Goal: Download file/media

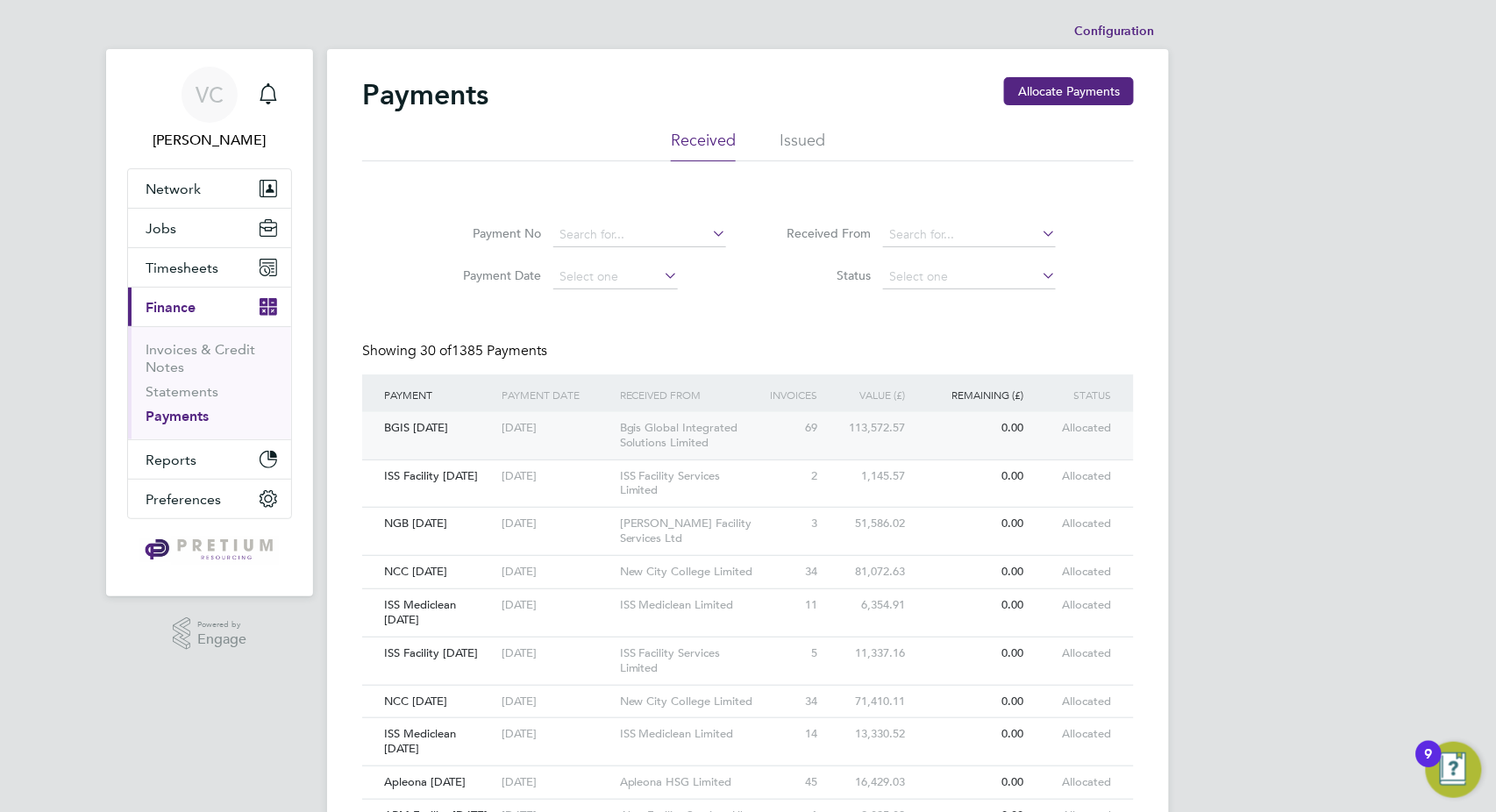
click at [684, 437] on div "Bgis Global Integrated Solutions Limited" at bounding box center [689, 435] width 147 height 47
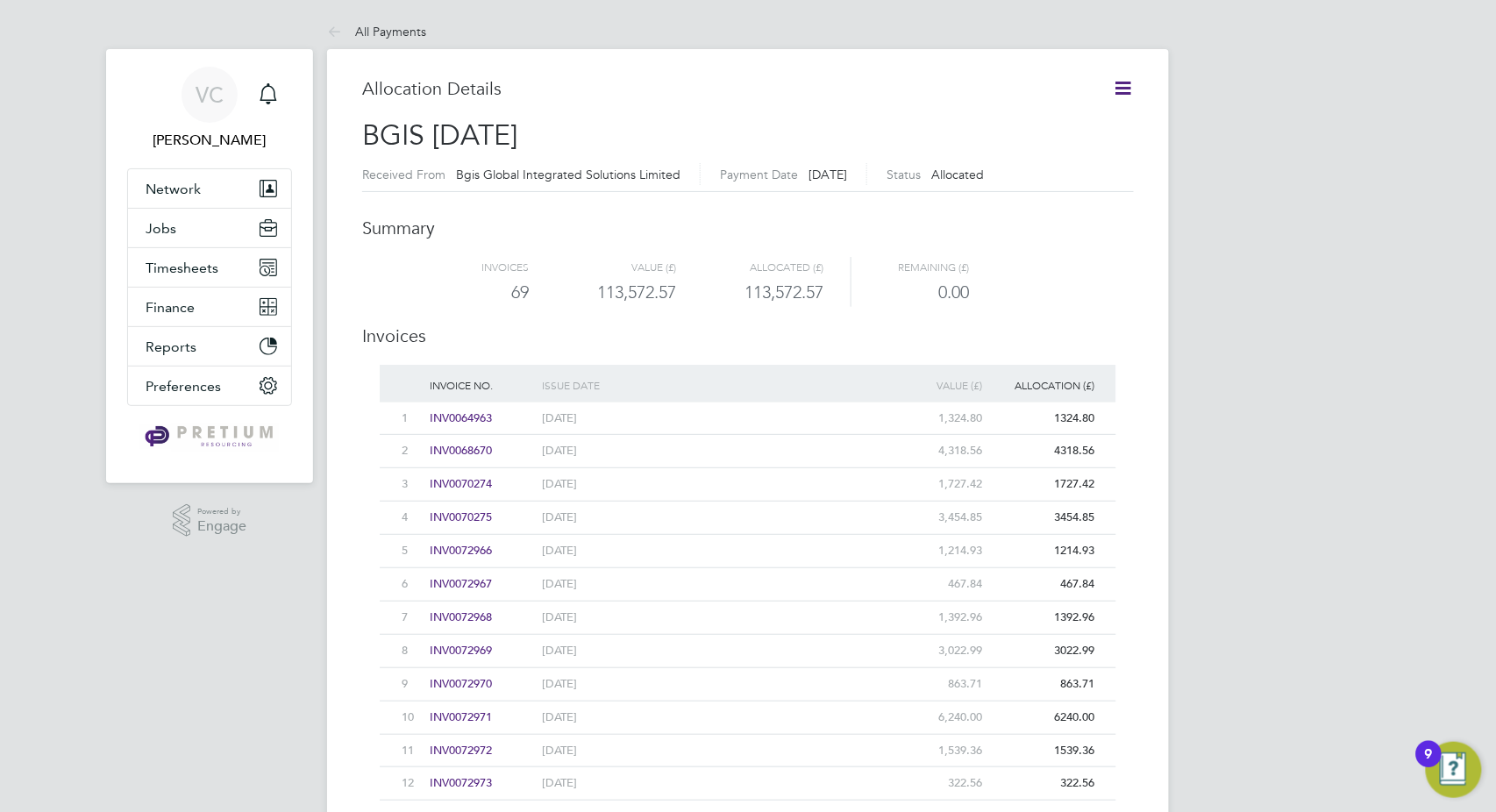
click at [1125, 90] on icon at bounding box center [1123, 88] width 22 height 22
click at [1045, 145] on li "Download related timesheets" at bounding box center [1035, 154] width 191 height 24
click at [185, 291] on button "Finance" at bounding box center [209, 307] width 163 height 39
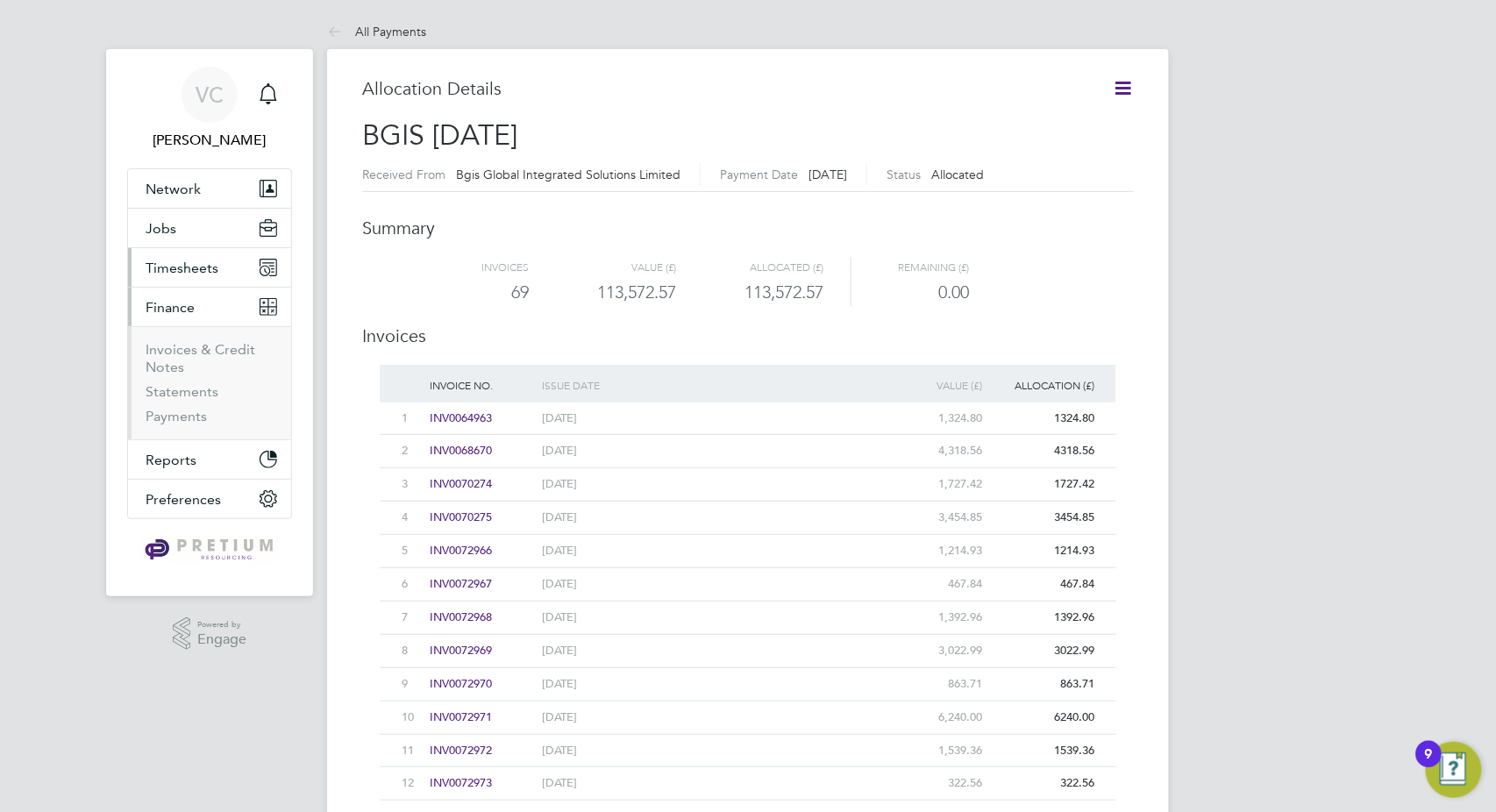
click at [193, 271] on span "Timesheets" at bounding box center [182, 267] width 73 height 16
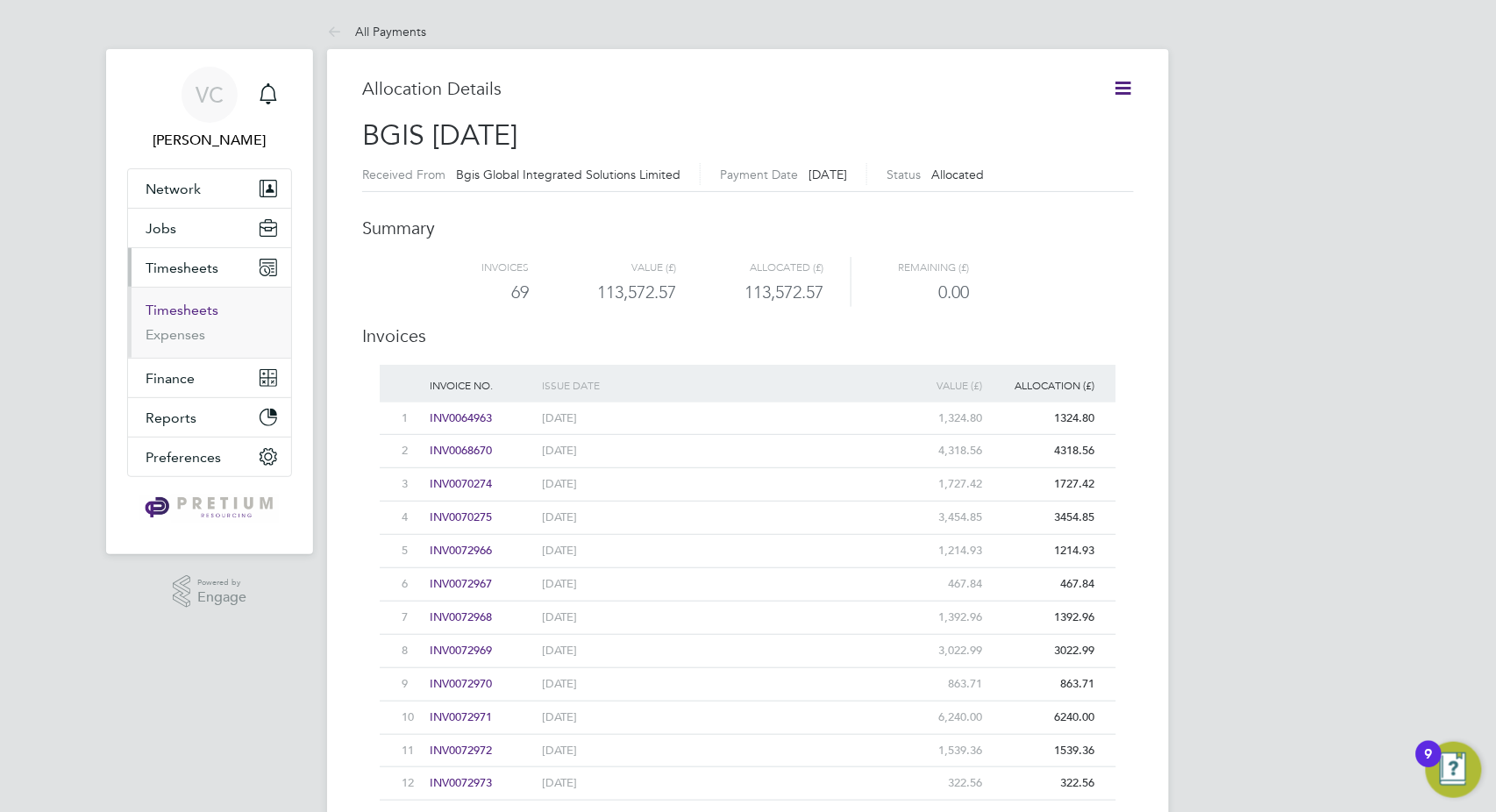
click at [183, 312] on link "Timesheets" at bounding box center [182, 309] width 73 height 16
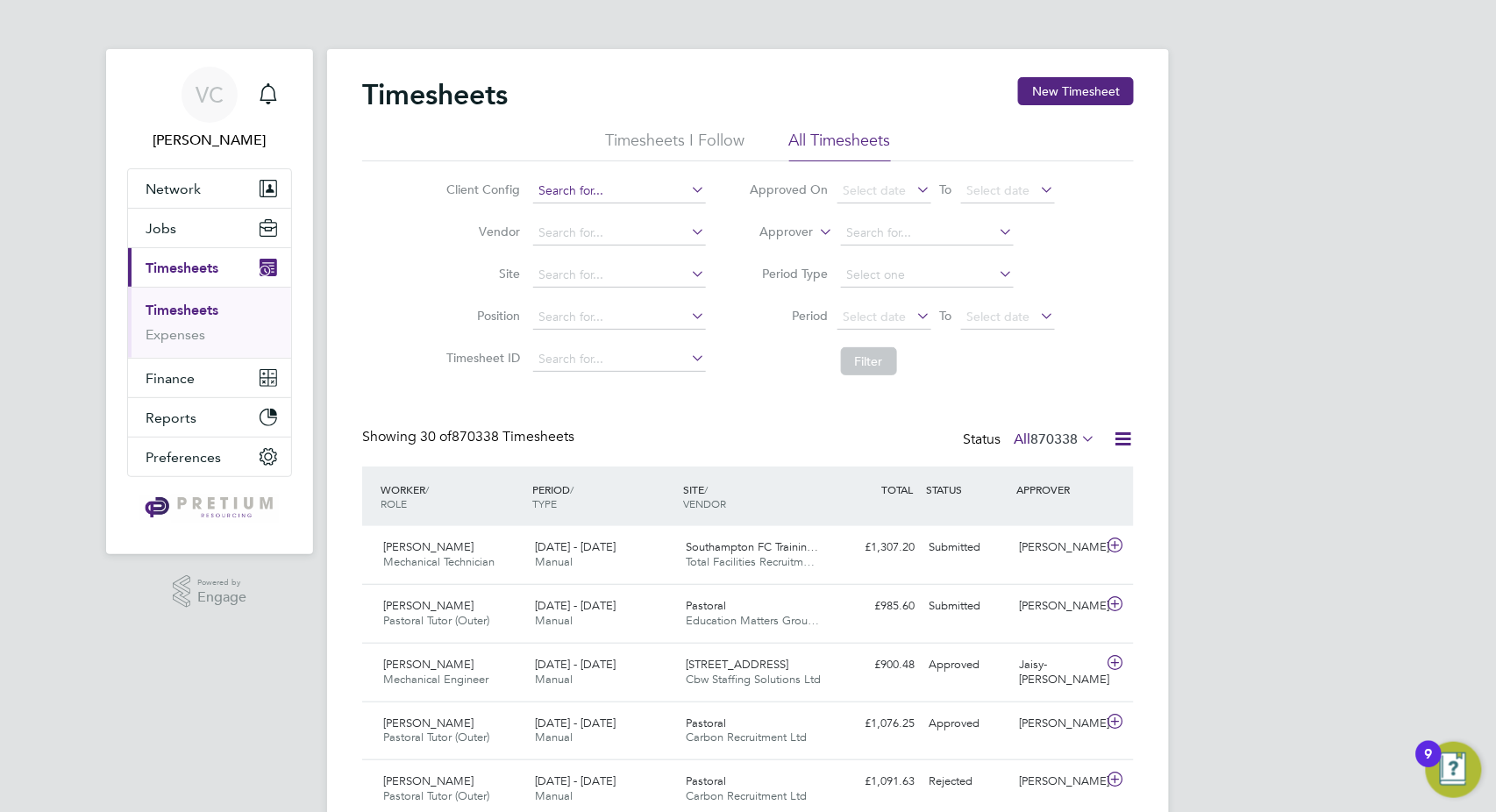
click at [580, 188] on input at bounding box center [619, 190] width 173 height 24
click at [619, 212] on li "BGIS - Permanent" at bounding box center [620, 215] width 174 height 23
type input "BGIS - Permanent"
click at [880, 370] on button "Filter" at bounding box center [869, 361] width 56 height 28
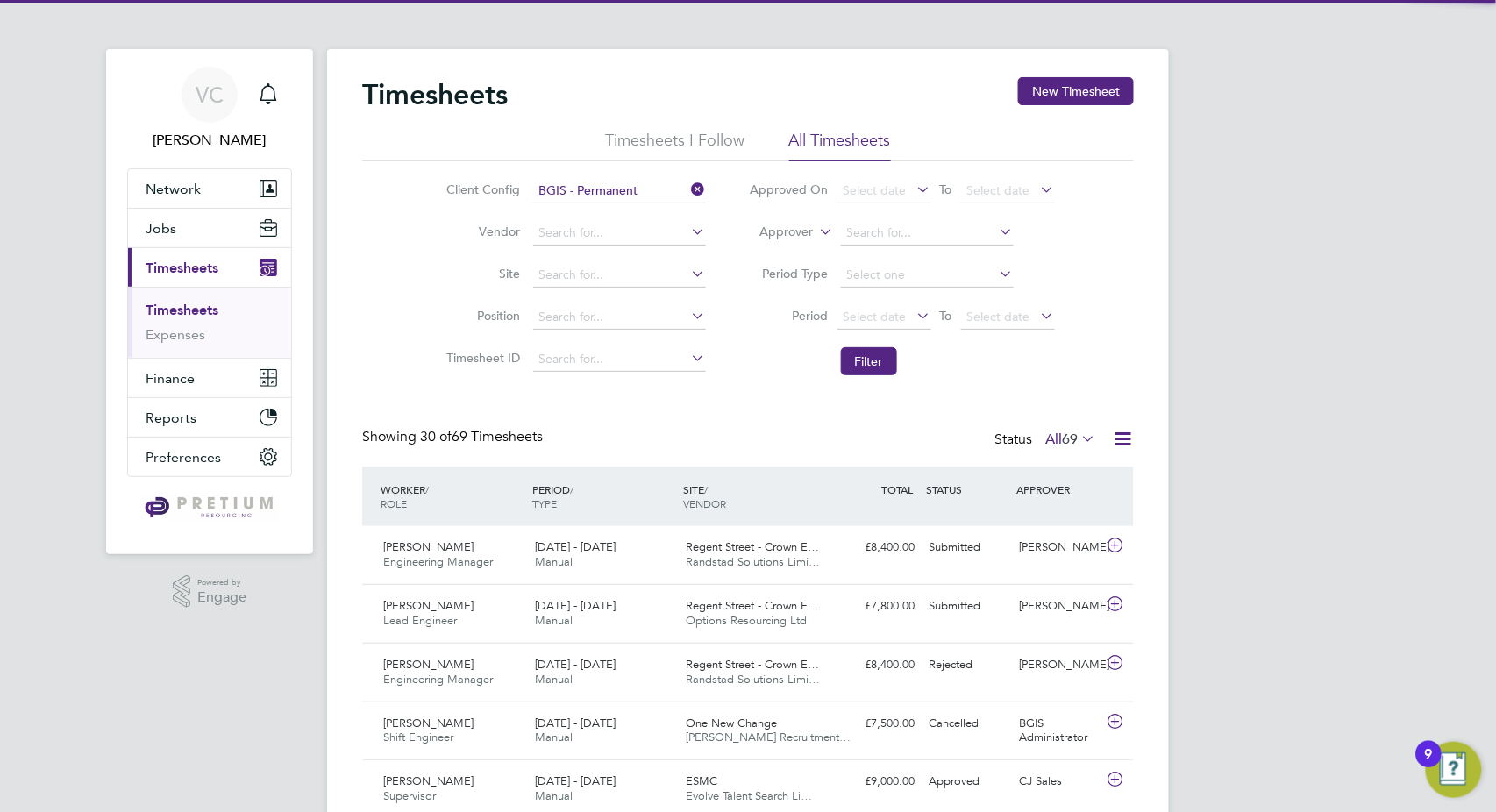
click at [1124, 443] on icon at bounding box center [1123, 439] width 22 height 22
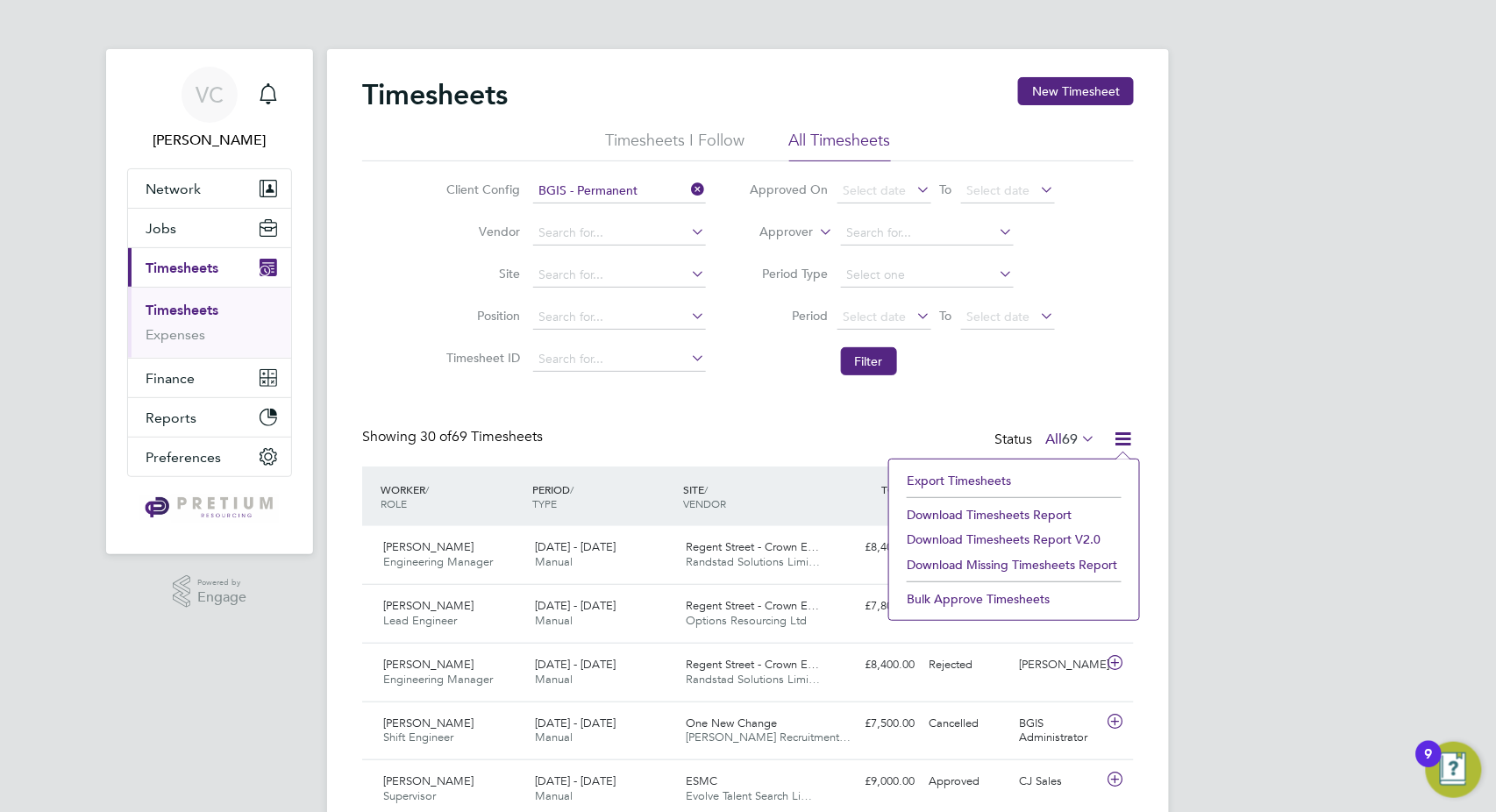
click at [1034, 519] on li "Download Timesheets Report" at bounding box center [1014, 514] width 232 height 24
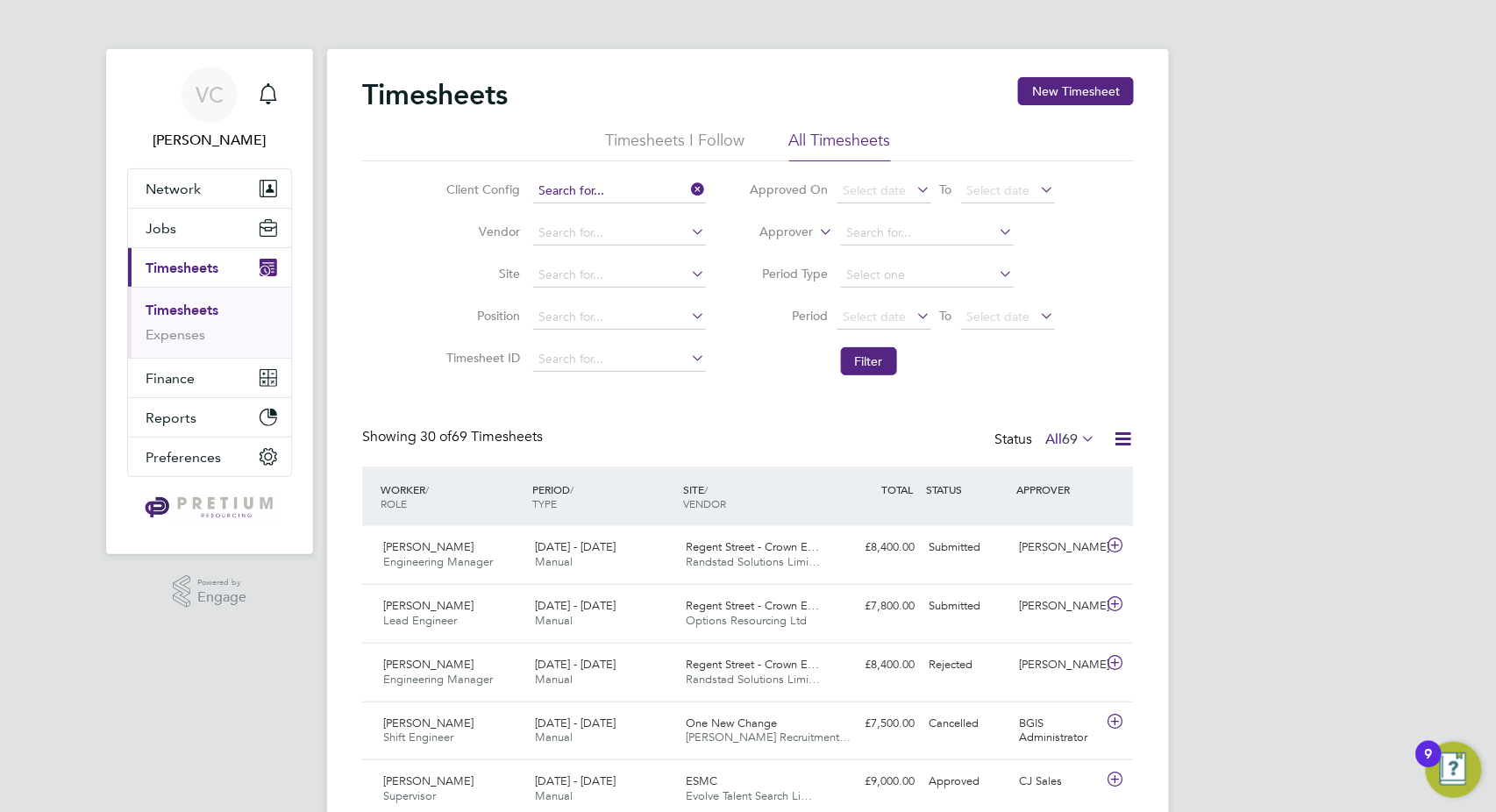
click at [608, 191] on input at bounding box center [619, 190] width 173 height 24
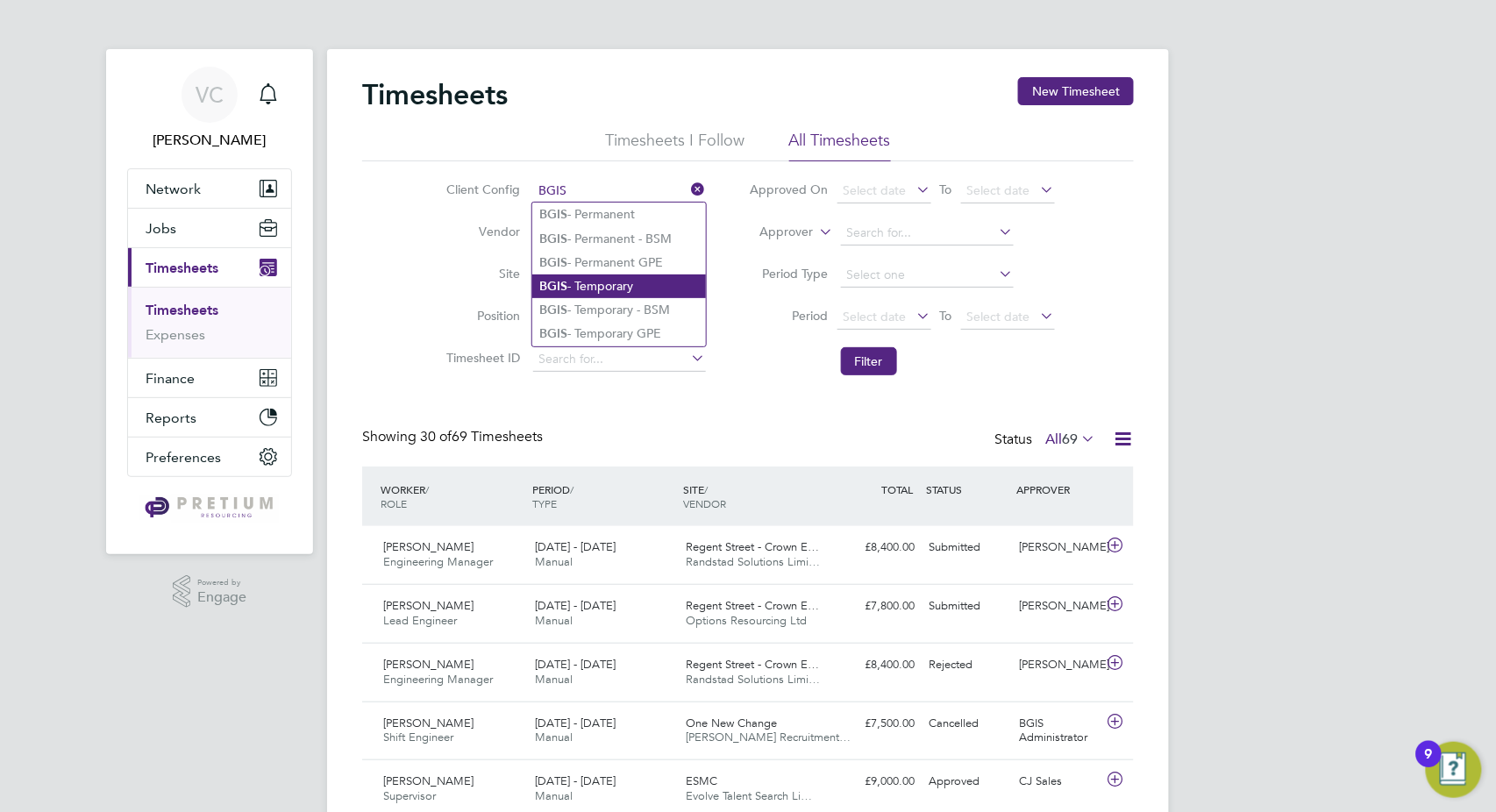
click at [623, 285] on li "BGIS - Temporary" at bounding box center [620, 286] width 174 height 23
type input "BGIS - Temporary"
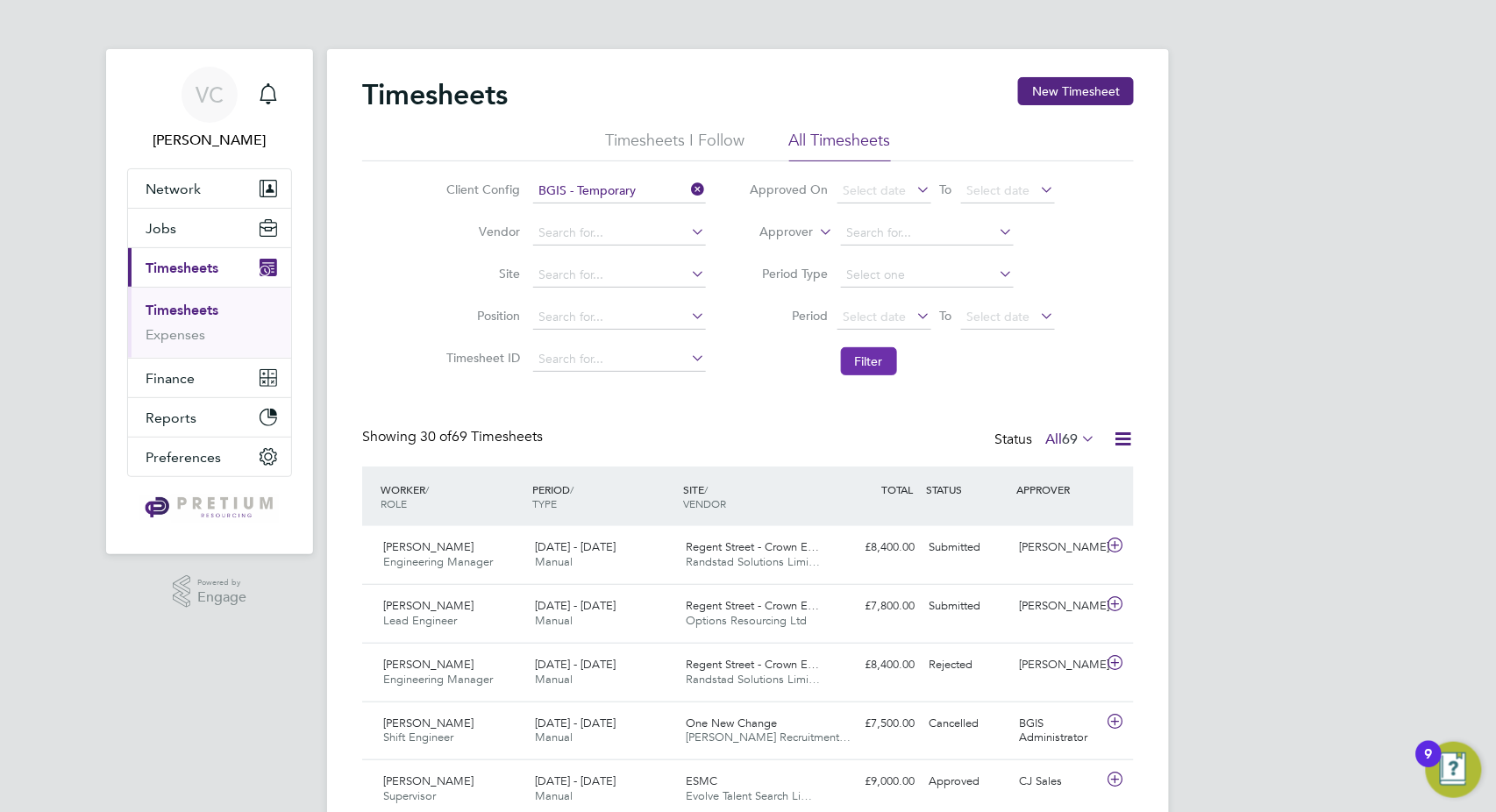
click at [882, 358] on button "Filter" at bounding box center [869, 361] width 56 height 28
click at [1123, 435] on icon at bounding box center [1123, 439] width 22 height 22
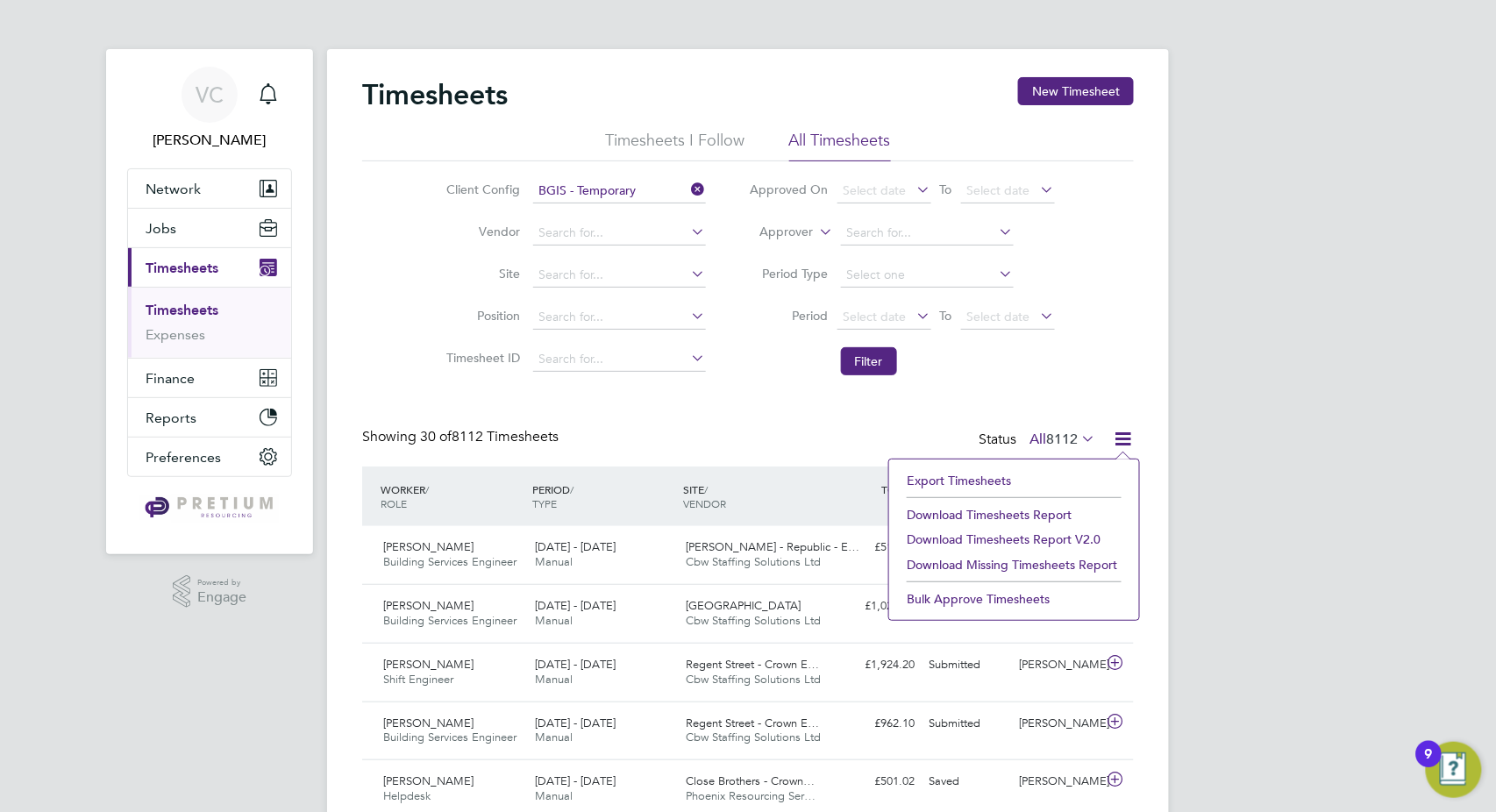
click at [1035, 512] on li "Download Timesheets Report" at bounding box center [1014, 514] width 232 height 24
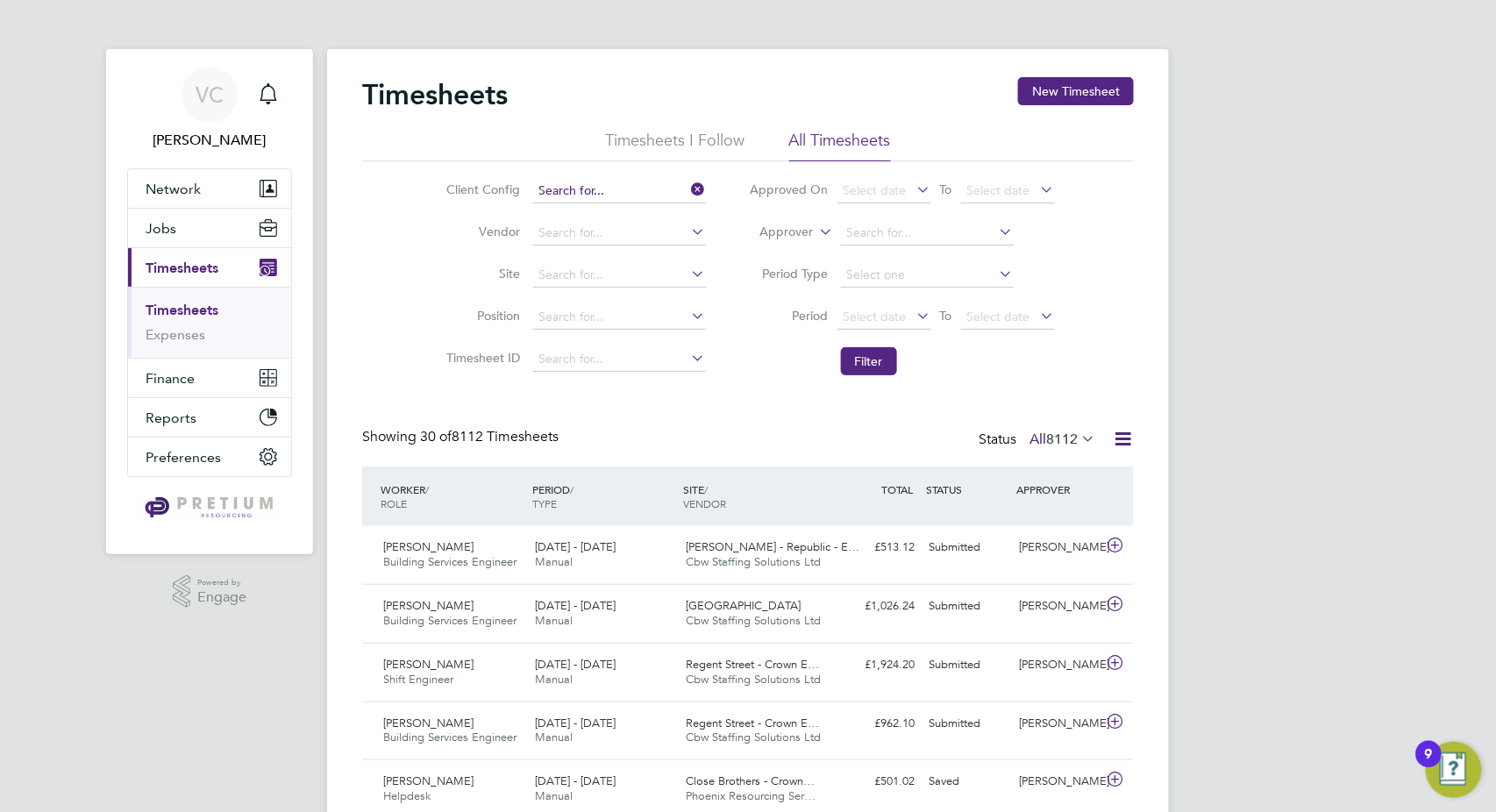
click at [627, 193] on input at bounding box center [619, 190] width 173 height 24
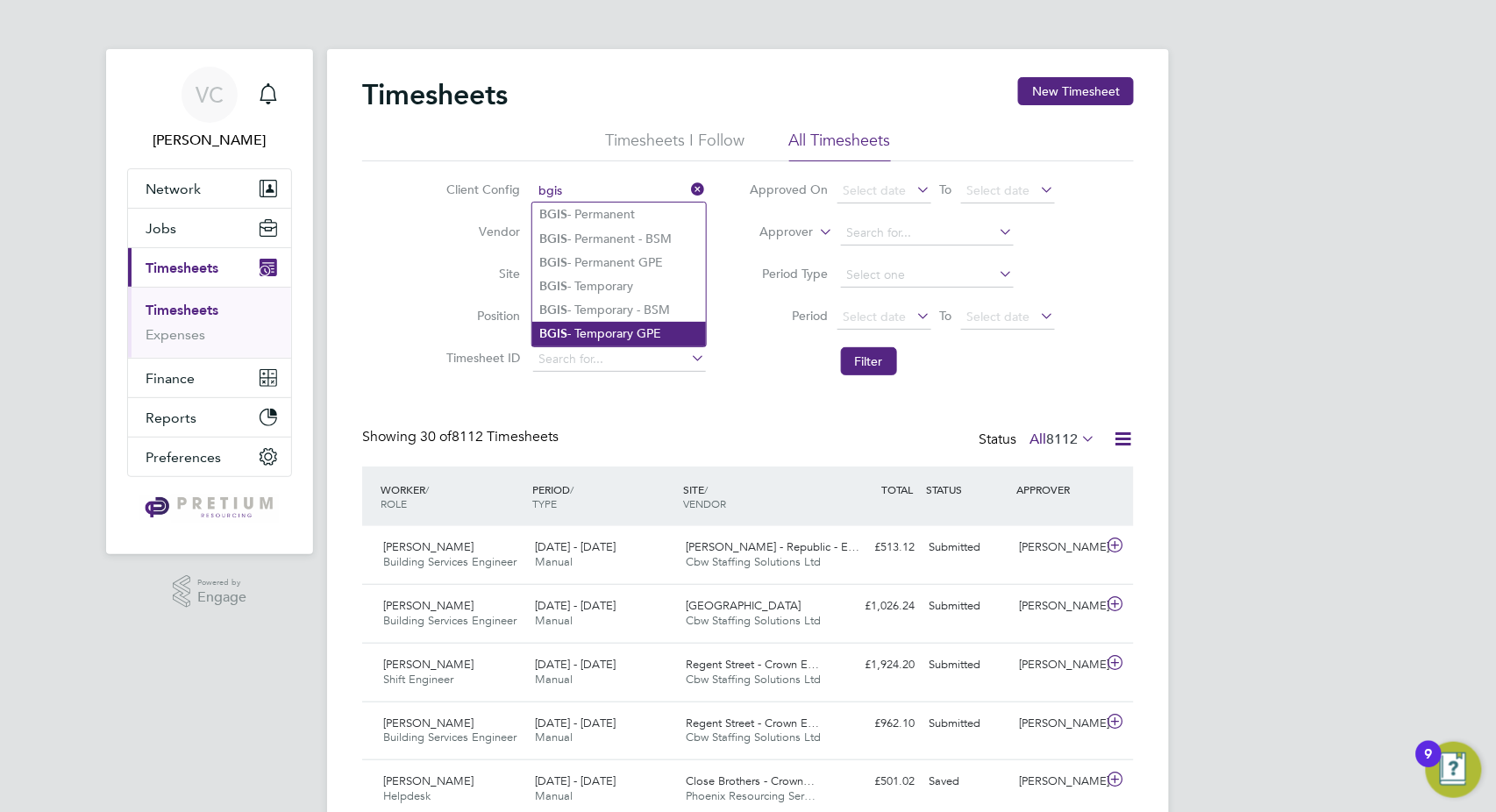
click at [633, 335] on li "BGIS - Temporary GPE" at bounding box center [620, 334] width 174 height 23
type input "BGIS - Temporary GPE"
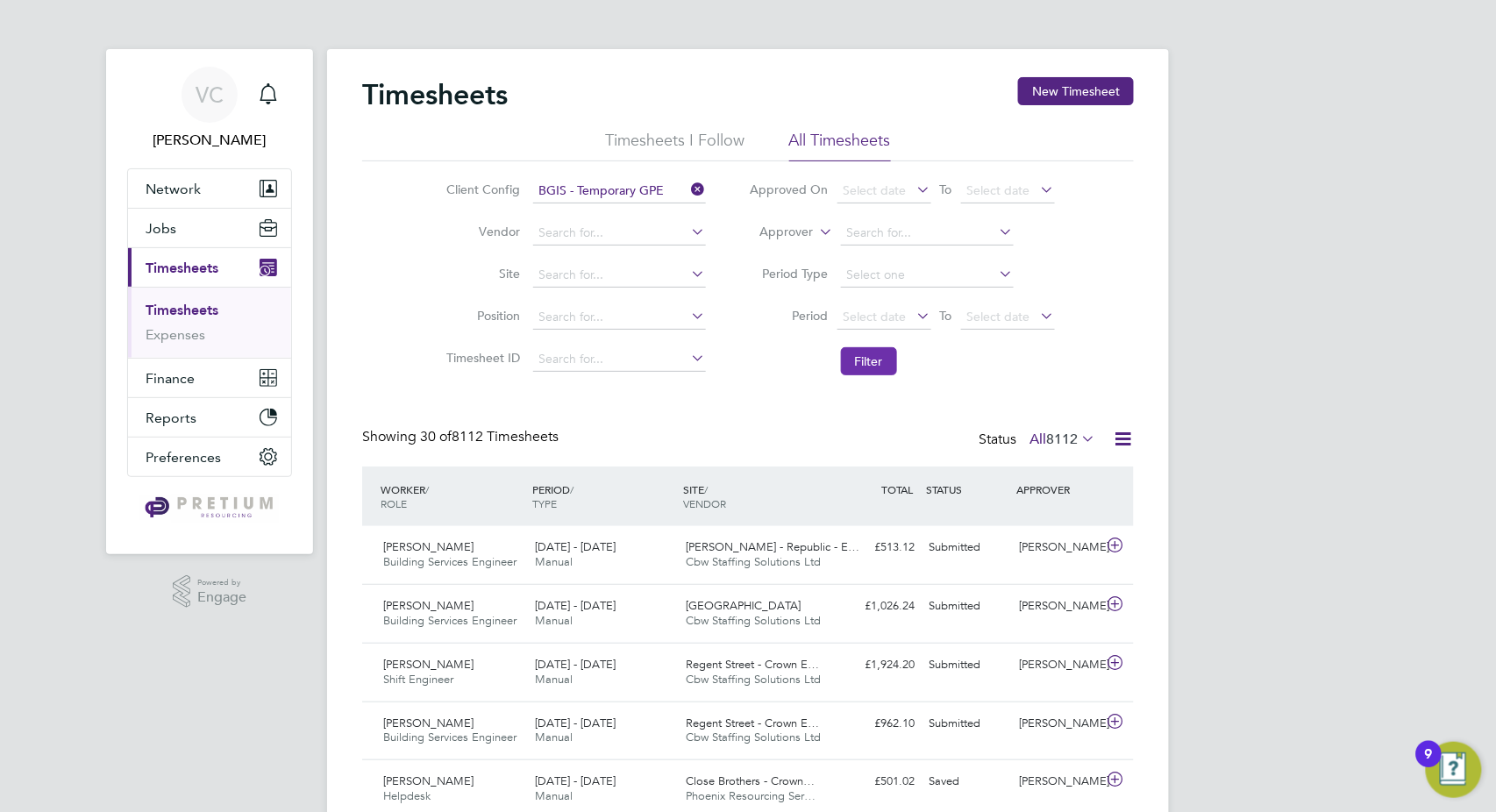
click at [845, 358] on button "Filter" at bounding box center [869, 361] width 56 height 28
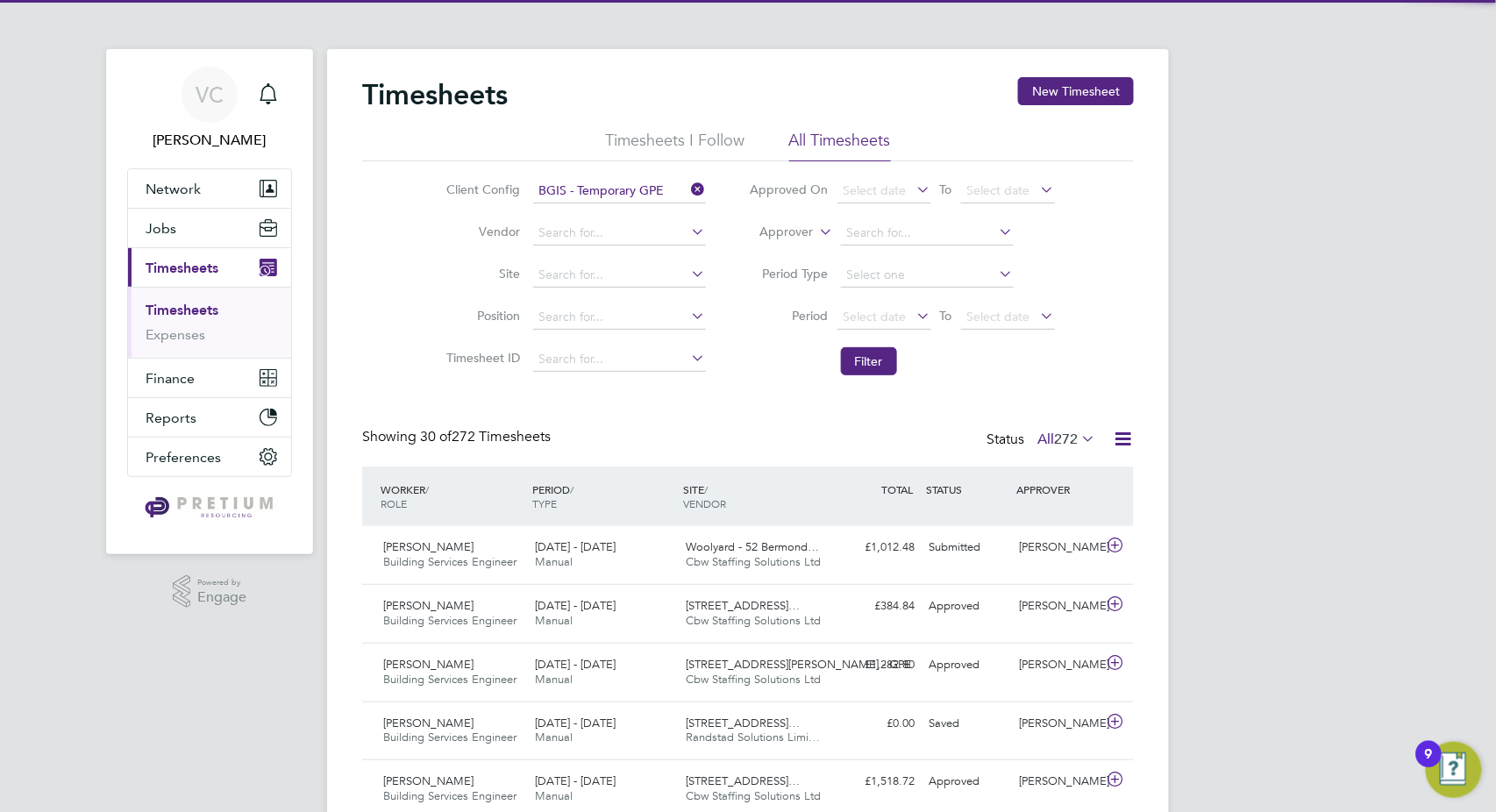
click at [1126, 443] on icon at bounding box center [1123, 439] width 22 height 22
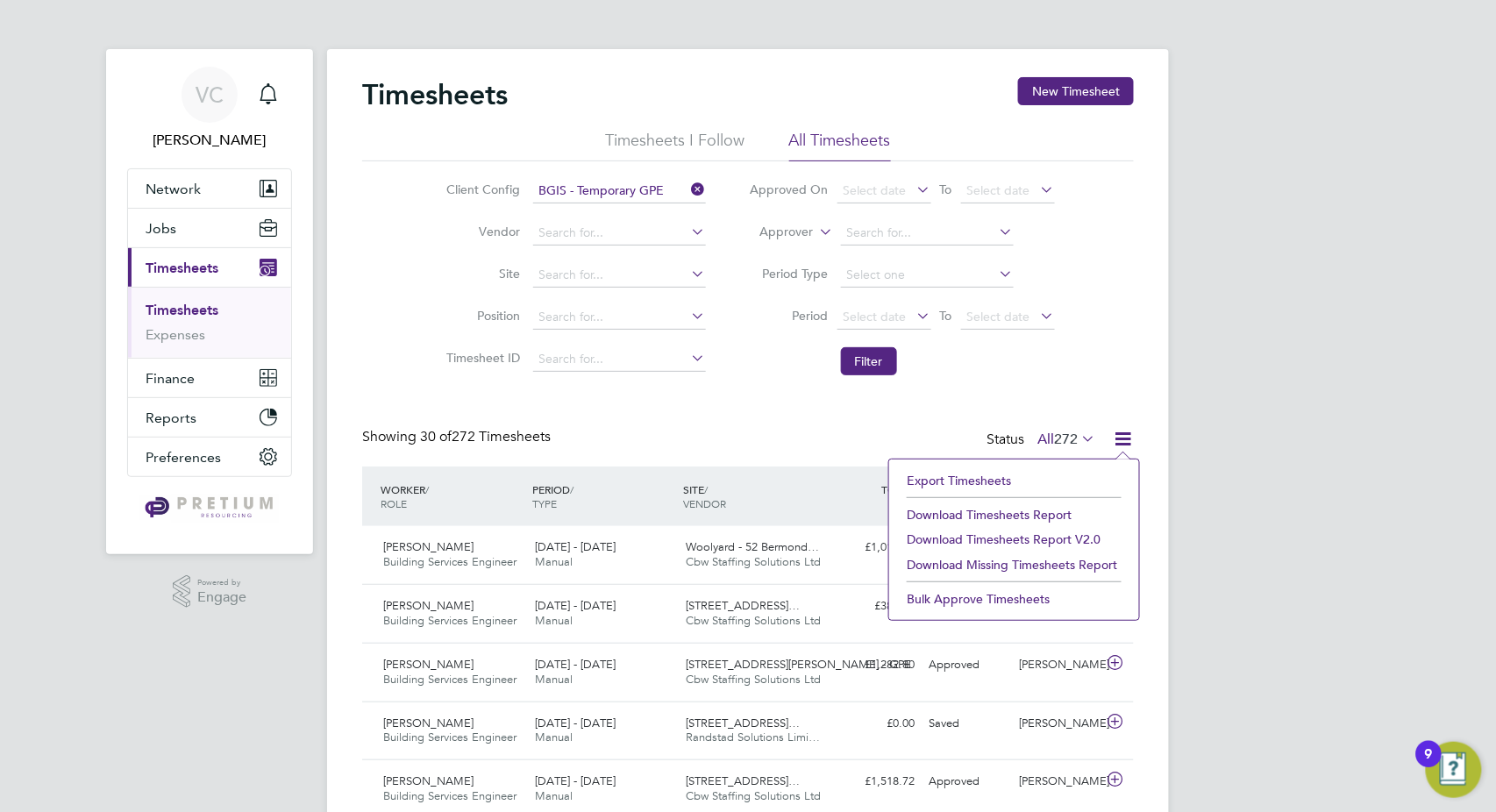
click at [1041, 521] on li "Download Timesheets Report" at bounding box center [1014, 514] width 232 height 24
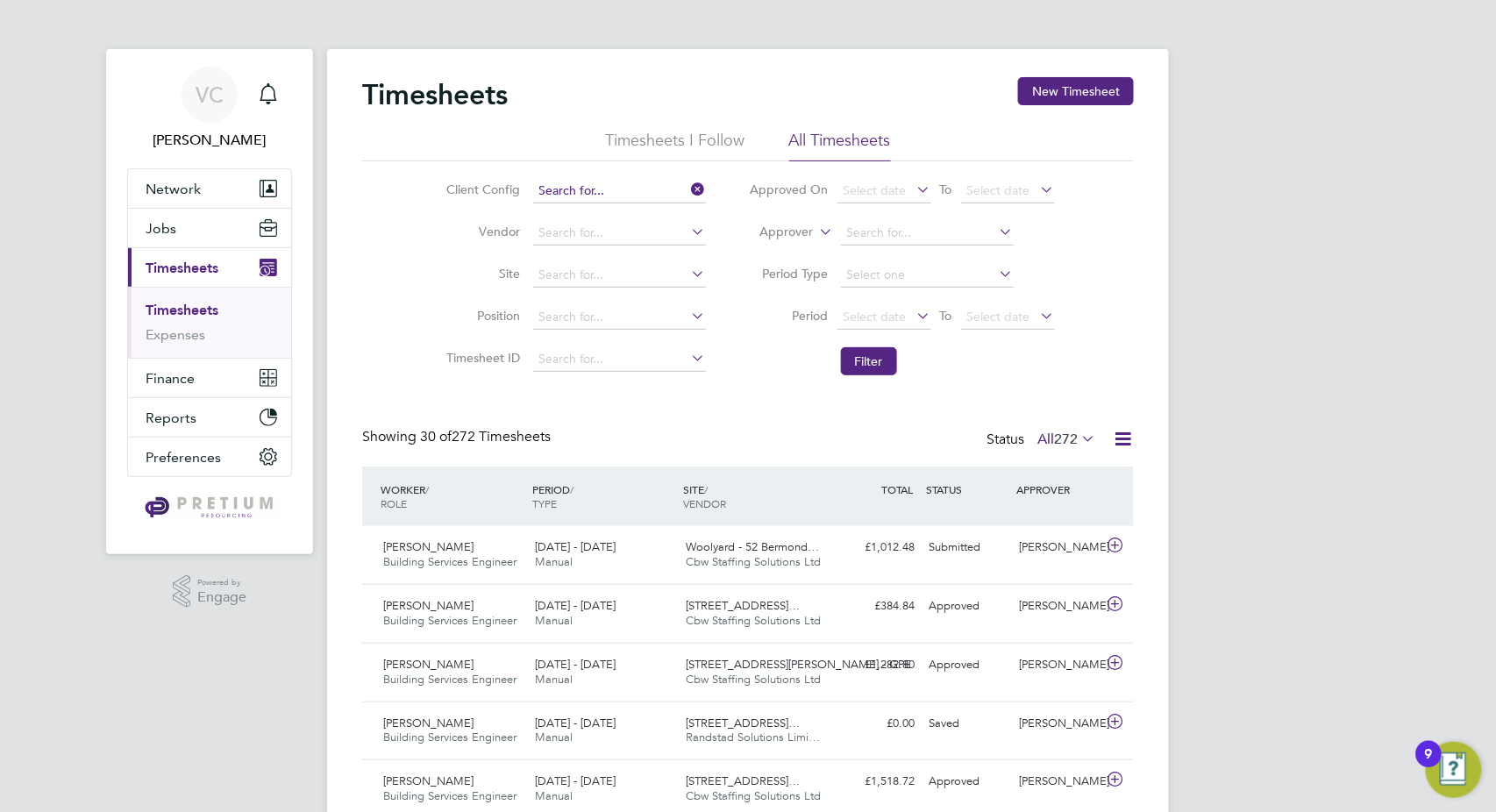
click at [620, 188] on input at bounding box center [619, 190] width 173 height 24
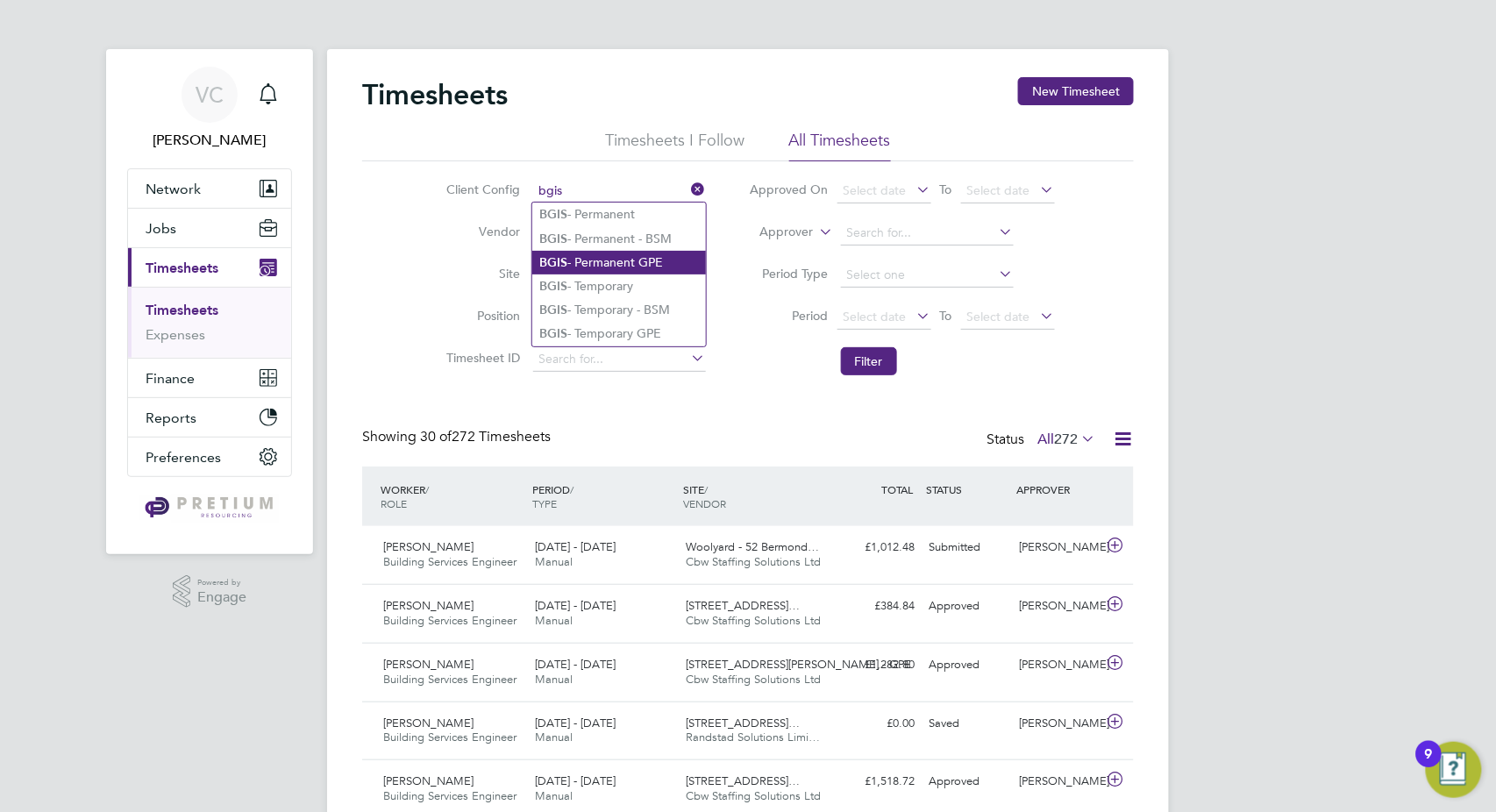
click at [663, 261] on li "BGIS - Permanent GPE" at bounding box center [620, 262] width 174 height 23
type input "BGIS - Permanent GPE"
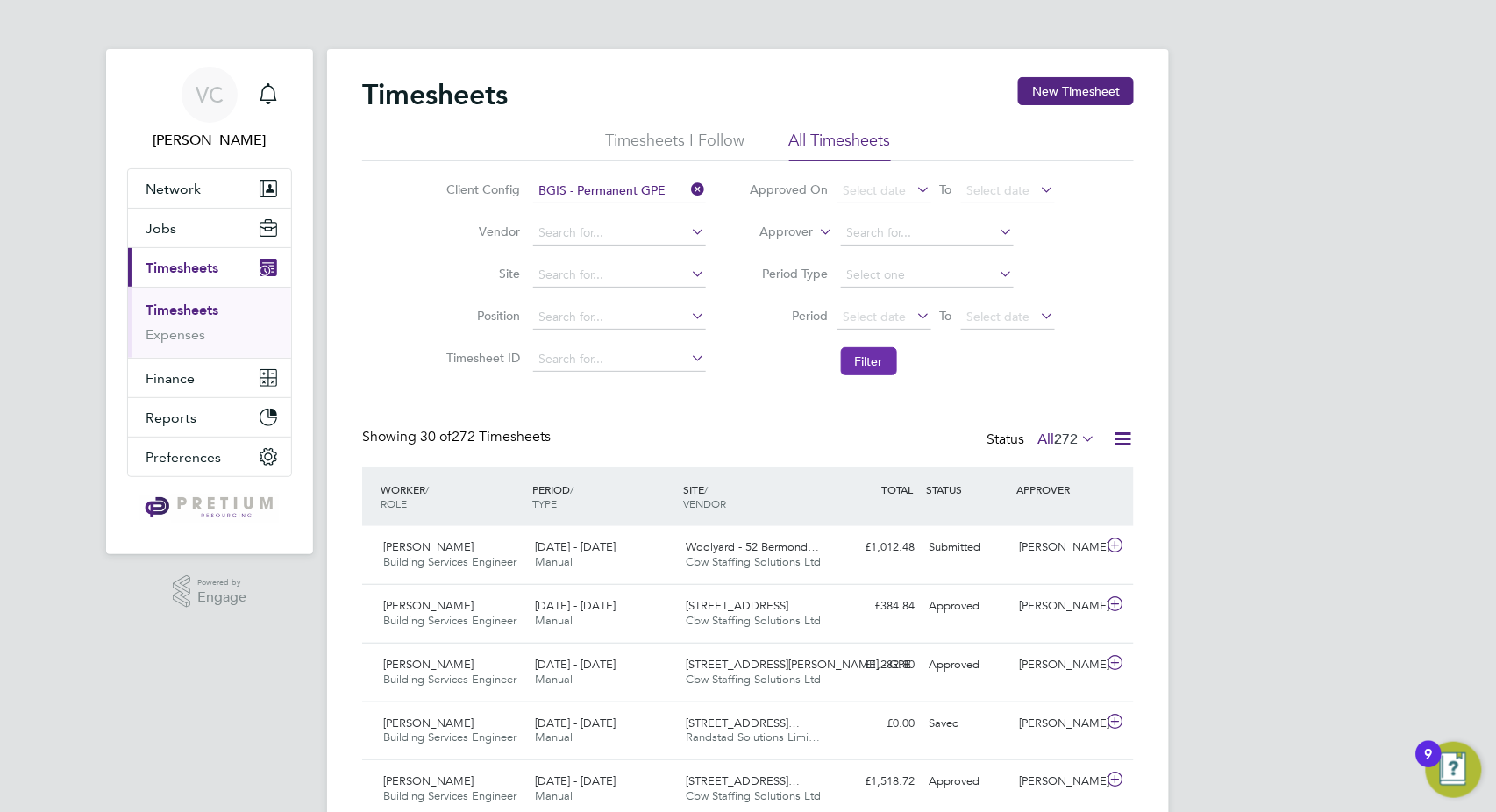
click at [869, 356] on button "Filter" at bounding box center [869, 361] width 56 height 28
click at [1120, 437] on icon at bounding box center [1123, 439] width 22 height 22
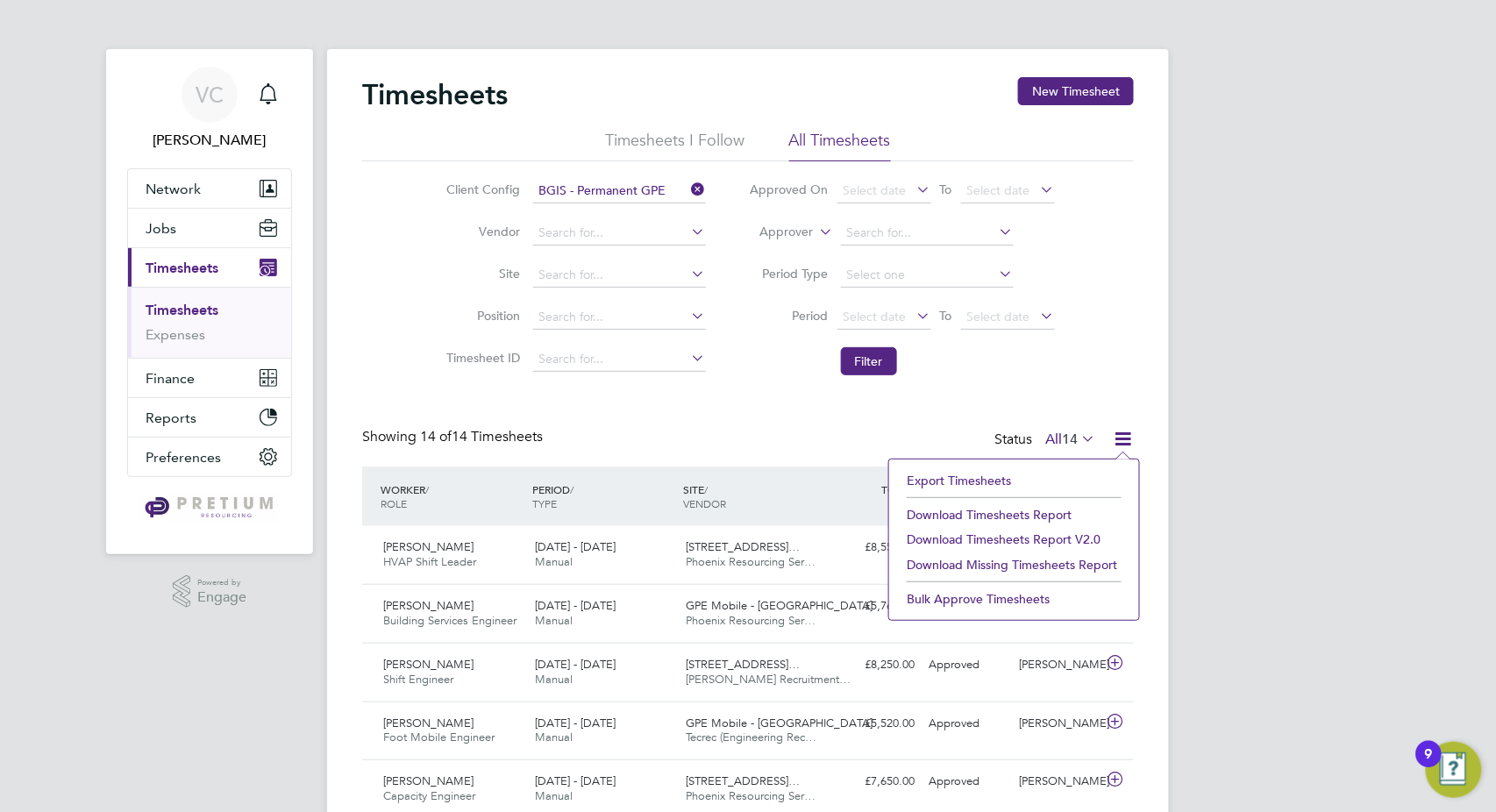
drag, startPoint x: 1053, startPoint y: 514, endPoint x: 1034, endPoint y: 528, distance: 23.6
click at [1052, 514] on li "Download Timesheets Report" at bounding box center [1014, 514] width 232 height 24
